Goal: Task Accomplishment & Management: Use online tool/utility

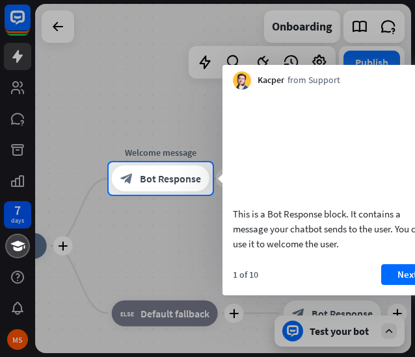
click at [179, 211] on div at bounding box center [207, 276] width 415 height 162
click at [168, 180] on span "Bot Response" at bounding box center [170, 178] width 61 height 13
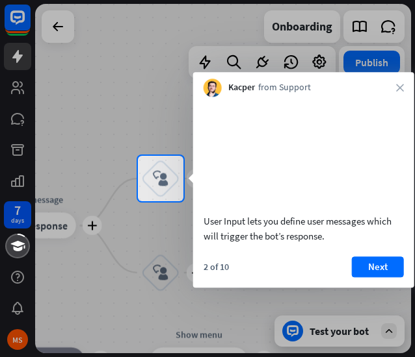
click at [396, 88] on icon "close" at bounding box center [400, 88] width 8 height 8
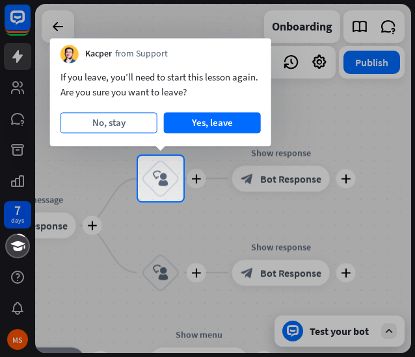
click at [103, 118] on button "No, stay" at bounding box center [108, 122] width 97 height 21
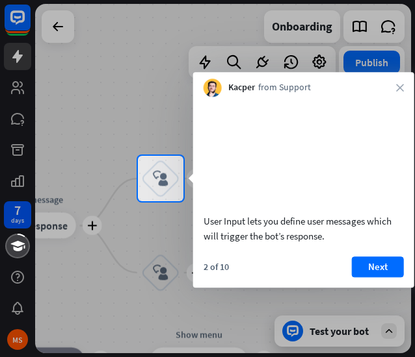
click at [393, 88] on div "Kacper from Support close" at bounding box center [303, 84] width 221 height 25
click at [406, 92] on div "Kacper from Support close" at bounding box center [303, 84] width 221 height 25
click at [400, 84] on icon "close" at bounding box center [400, 88] width 8 height 8
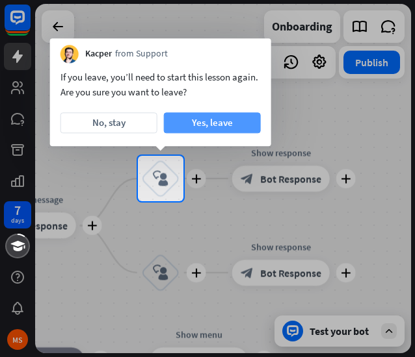
click at [222, 114] on button "Yes, leave" at bounding box center [212, 122] width 97 height 21
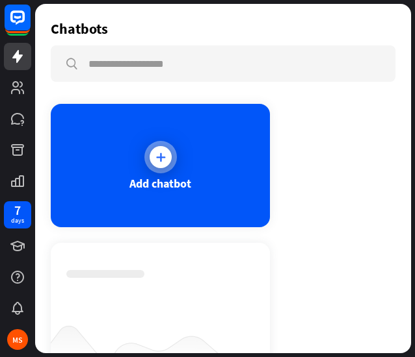
click at [161, 154] on icon at bounding box center [160, 157] width 13 height 13
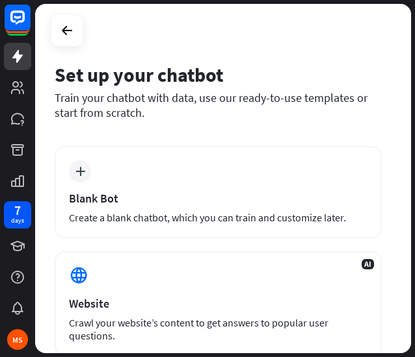
click at [161, 154] on div "plus Blank Bot Create a blank chatbot, which you can train and customize later." at bounding box center [218, 192] width 327 height 92
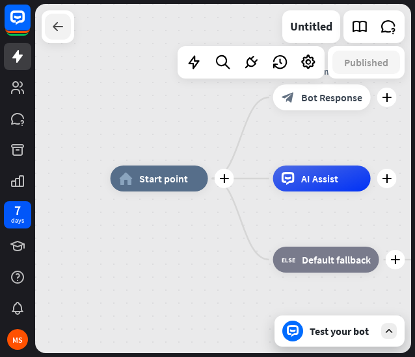
click at [52, 20] on icon at bounding box center [58, 27] width 16 height 16
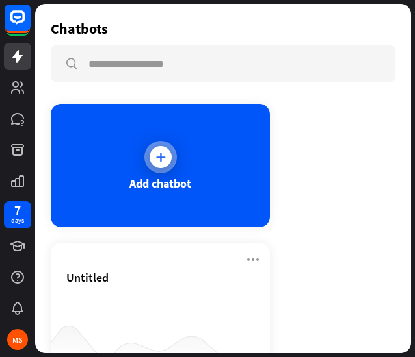
click at [148, 169] on div "Add chatbot" at bounding box center [160, 165] width 219 height 123
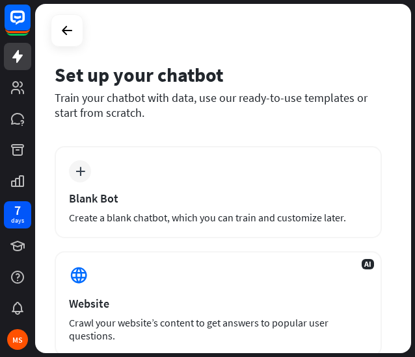
click at [148, 169] on div "plus Blank Bot Create a blank chatbot, which you can train and customize later." at bounding box center [218, 192] width 327 height 92
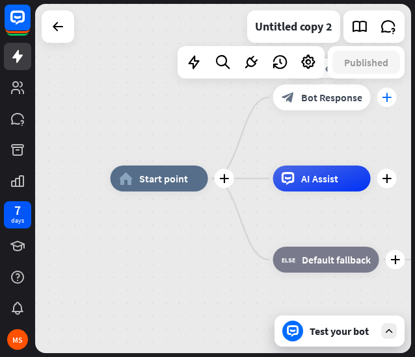
click at [390, 103] on div "plus" at bounding box center [386, 97] width 19 height 19
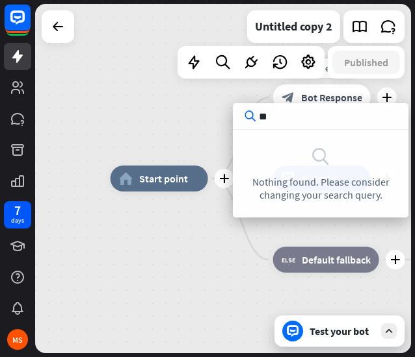
type input "*"
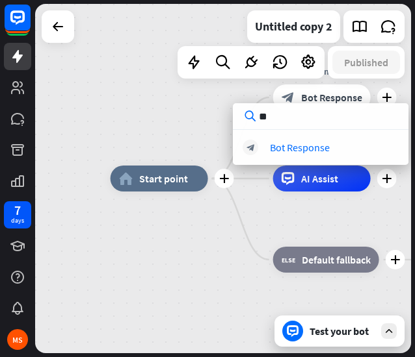
type input "**"
click at [194, 109] on div "plus home_2 Start point plus Welcome message block_bot_response Bot Response pl…" at bounding box center [223, 179] width 376 height 350
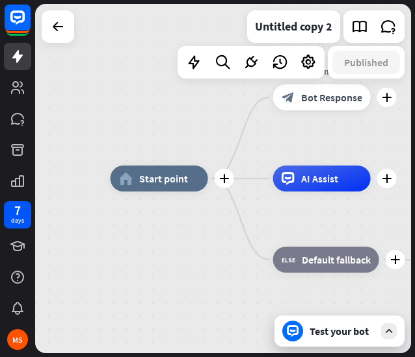
click at [374, 330] on div "Test your bot" at bounding box center [339, 331] width 130 height 31
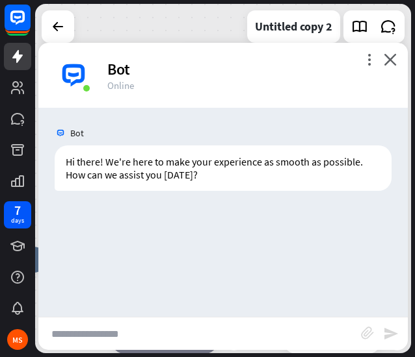
click at [233, 343] on input "text" at bounding box center [199, 334] width 322 height 32
type input "**********"
click at [389, 331] on icon "send" at bounding box center [391, 334] width 16 height 16
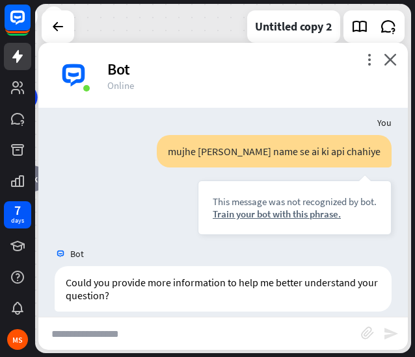
scroll to position [100, 0]
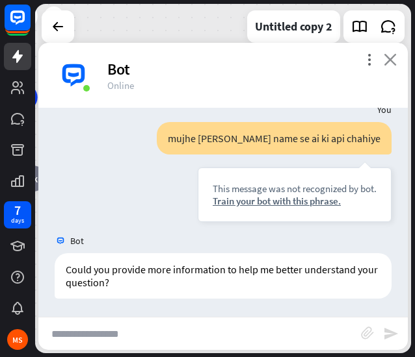
click at [389, 58] on icon "close" at bounding box center [389, 59] width 13 height 12
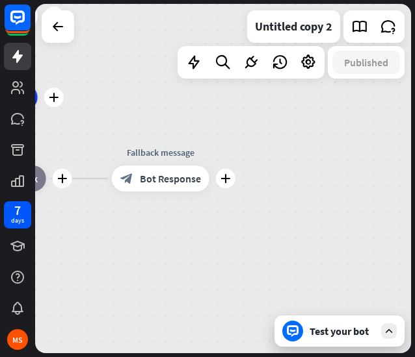
click at [364, 334] on div "Test your bot" at bounding box center [341, 331] width 65 height 13
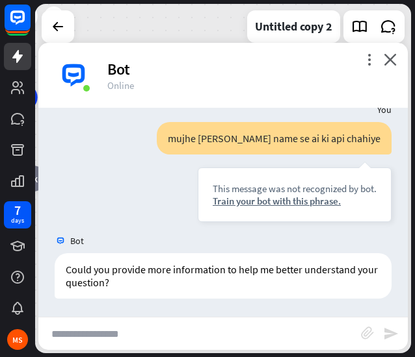
click at [395, 68] on div "more_vert close Bot Online" at bounding box center [222, 75] width 369 height 65
click at [391, 57] on icon "close" at bounding box center [389, 59] width 13 height 12
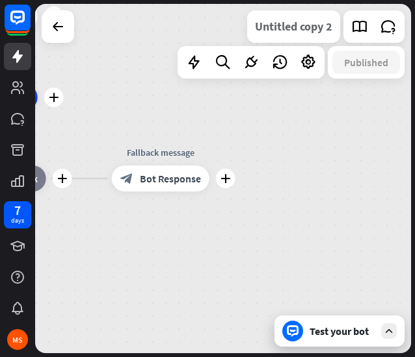
click at [302, 17] on div "Untitled copy 2" at bounding box center [293, 26] width 77 height 32
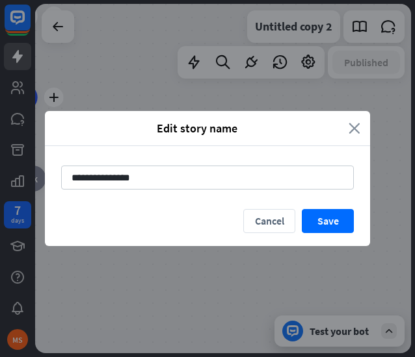
click at [359, 122] on icon "close" at bounding box center [354, 128] width 12 height 15
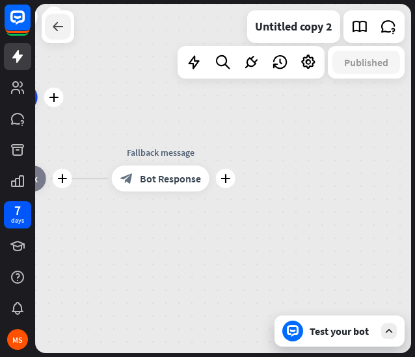
click at [58, 33] on icon at bounding box center [58, 27] width 16 height 16
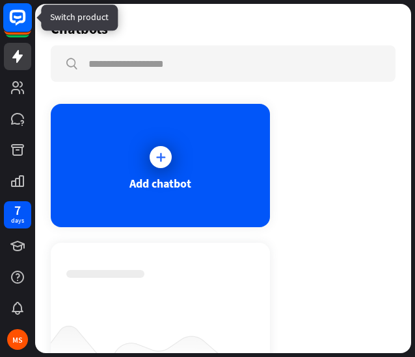
click at [18, 18] on icon at bounding box center [18, 17] width 8 height 3
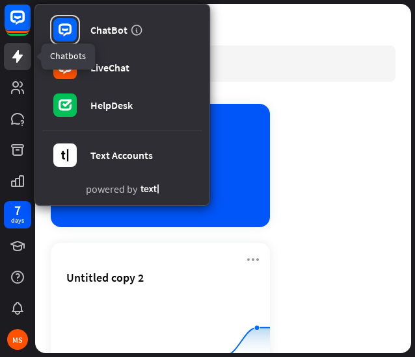
click at [16, 49] on icon at bounding box center [18, 57] width 16 height 16
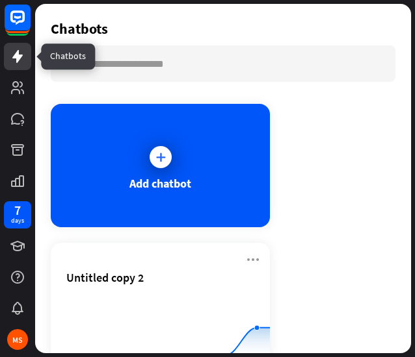
click at [16, 49] on icon at bounding box center [18, 57] width 16 height 16
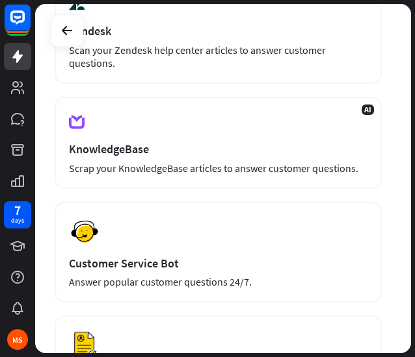
scroll to position [415, 0]
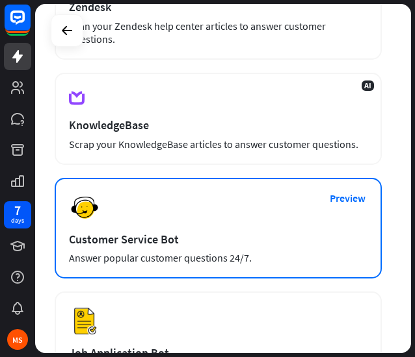
click at [148, 254] on div "Answer popular customer questions 24/7." at bounding box center [218, 258] width 298 height 12
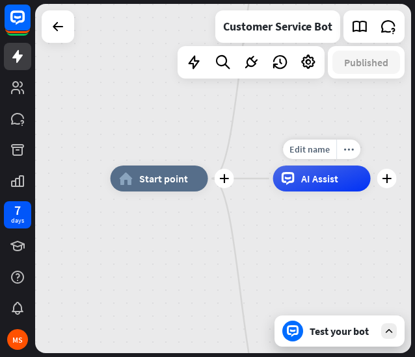
click at [307, 192] on div "Edit name more_horiz plus AI Assist" at bounding box center [321, 179] width 97 height 26
click at [322, 158] on div "Edit name" at bounding box center [309, 149] width 53 height 19
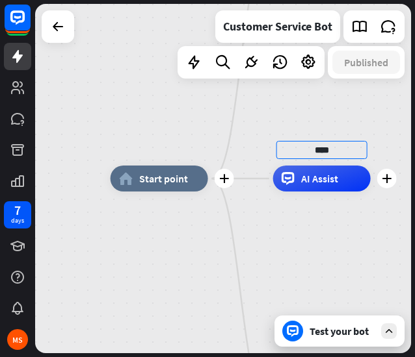
type input "****"
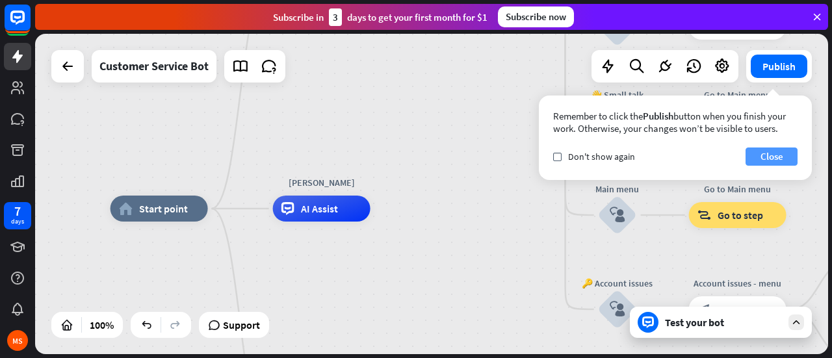
click at [414, 166] on button "Close" at bounding box center [771, 157] width 52 height 18
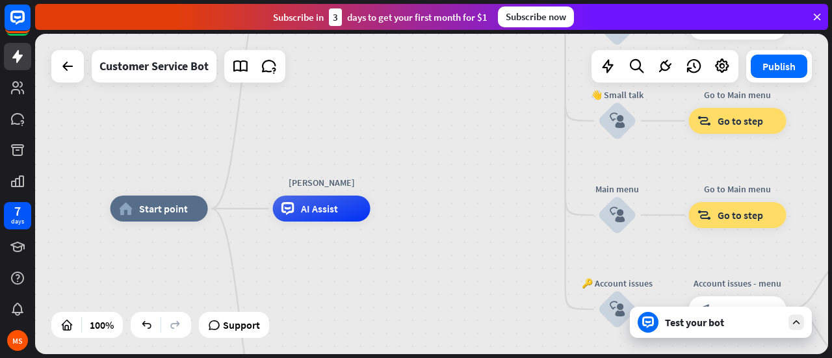
click at [253, 320] on span "Support" at bounding box center [241, 325] width 37 height 21
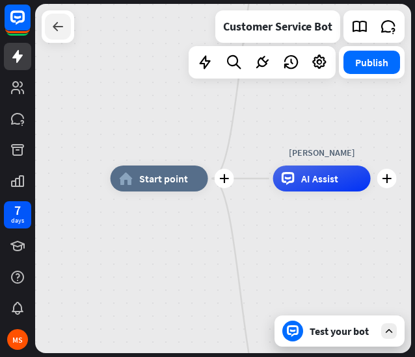
click at [58, 32] on icon at bounding box center [58, 27] width 16 height 16
